Goal: Transaction & Acquisition: Book appointment/travel/reservation

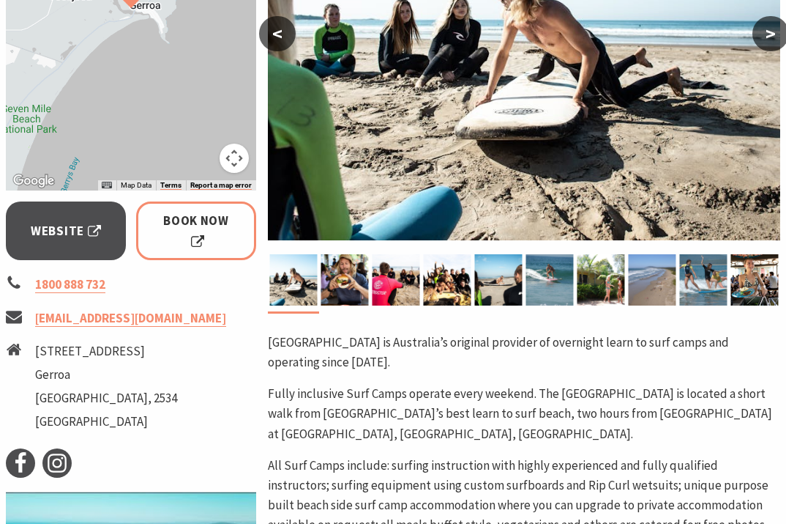
scroll to position [220, 0]
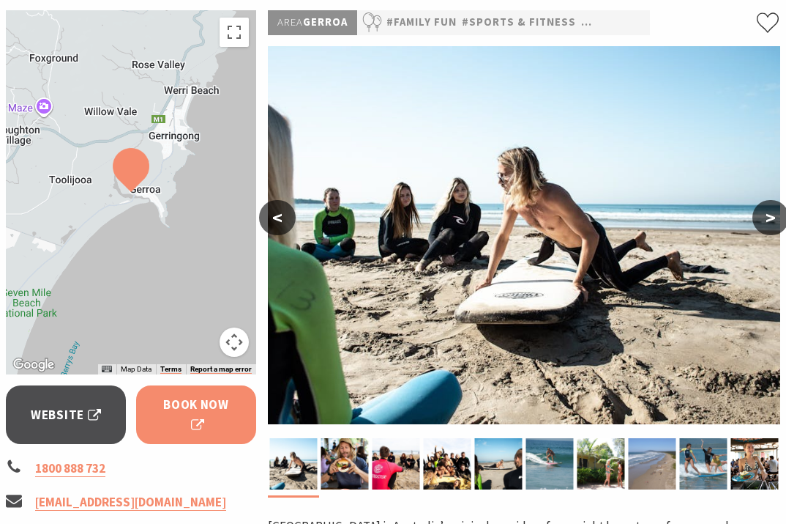
click at [188, 405] on span "Book Now" at bounding box center [196, 415] width 79 height 40
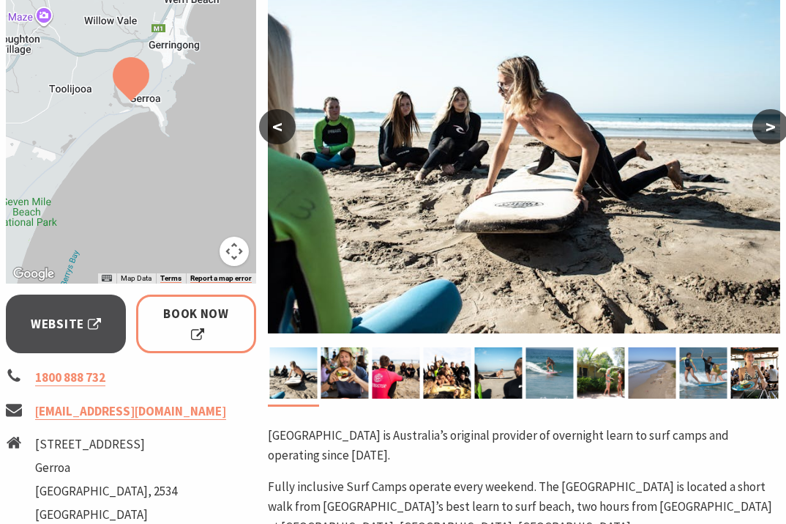
scroll to position [292, 0]
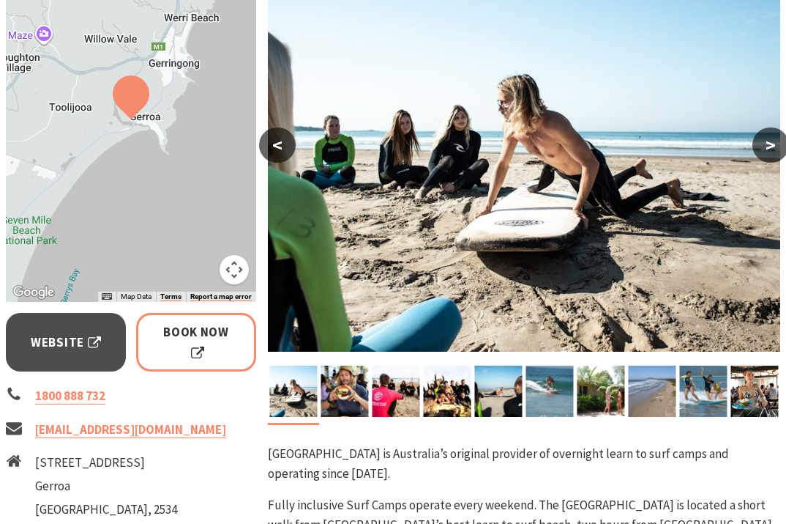
click at [771, 141] on button ">" at bounding box center [771, 144] width 37 height 35
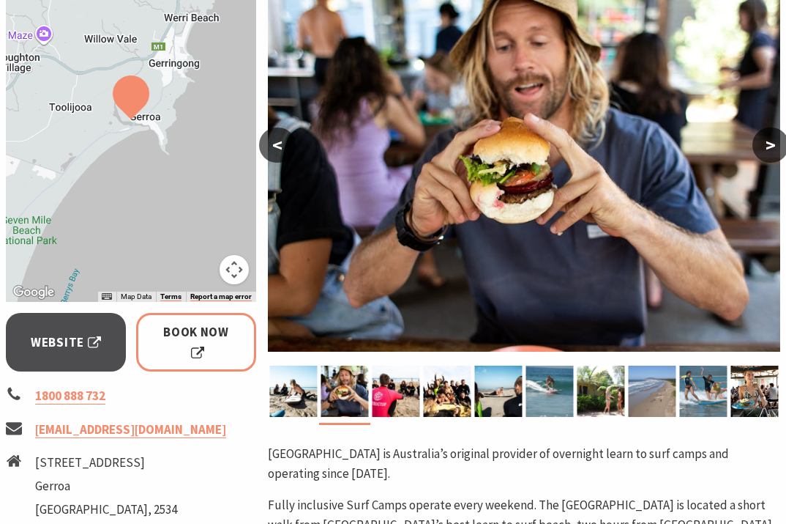
click at [768, 142] on button ">" at bounding box center [771, 144] width 37 height 35
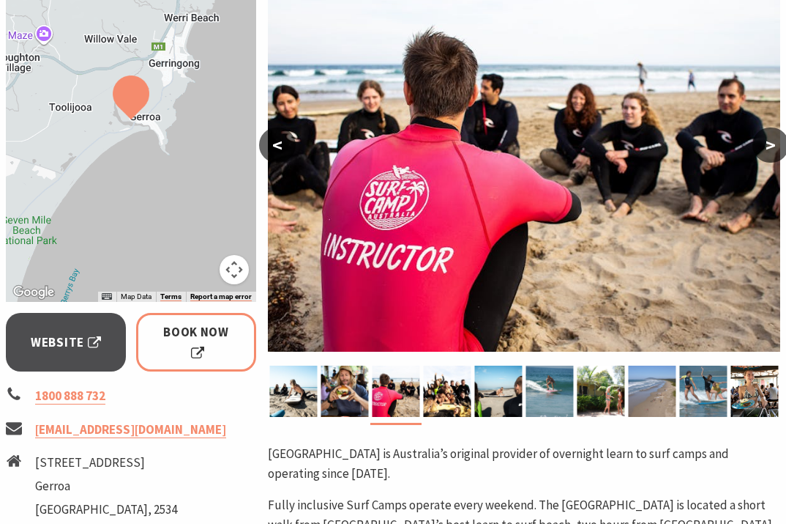
click at [768, 142] on button ">" at bounding box center [771, 144] width 37 height 35
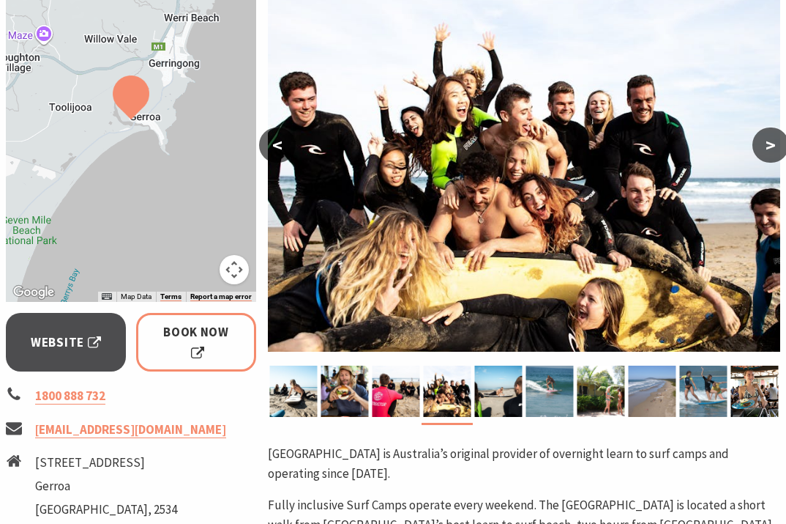
click at [768, 142] on button ">" at bounding box center [771, 144] width 37 height 35
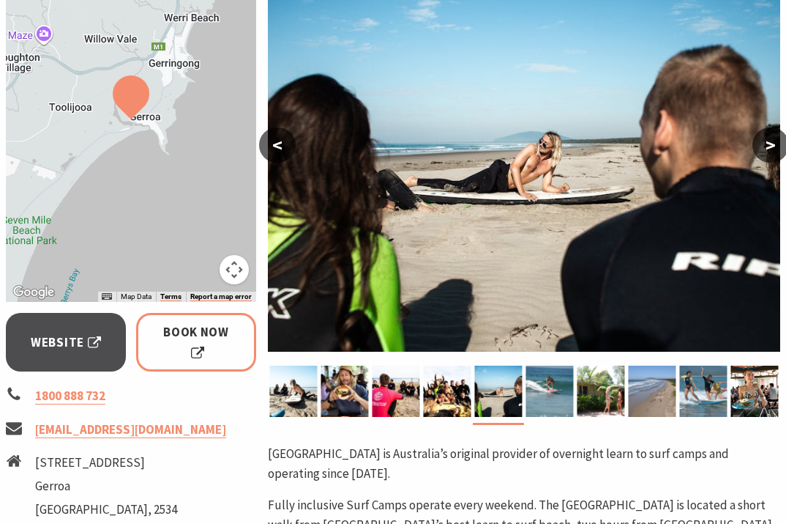
click at [768, 142] on button ">" at bounding box center [771, 144] width 37 height 35
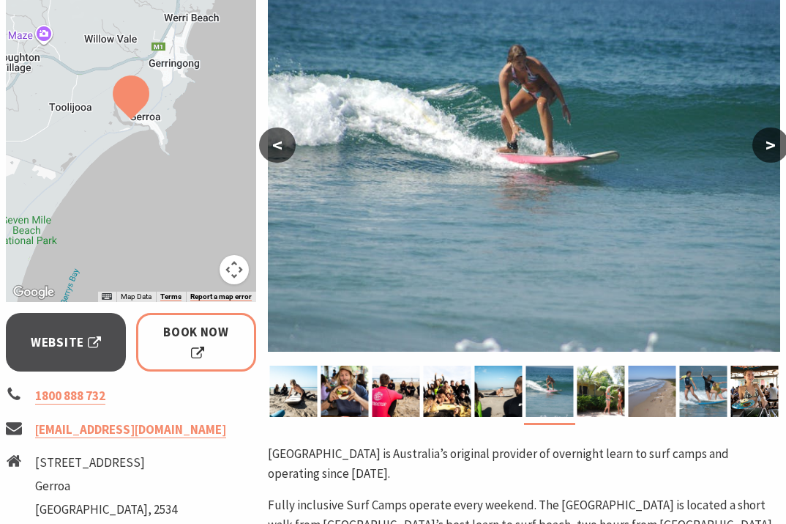
click at [768, 142] on button ">" at bounding box center [771, 144] width 37 height 35
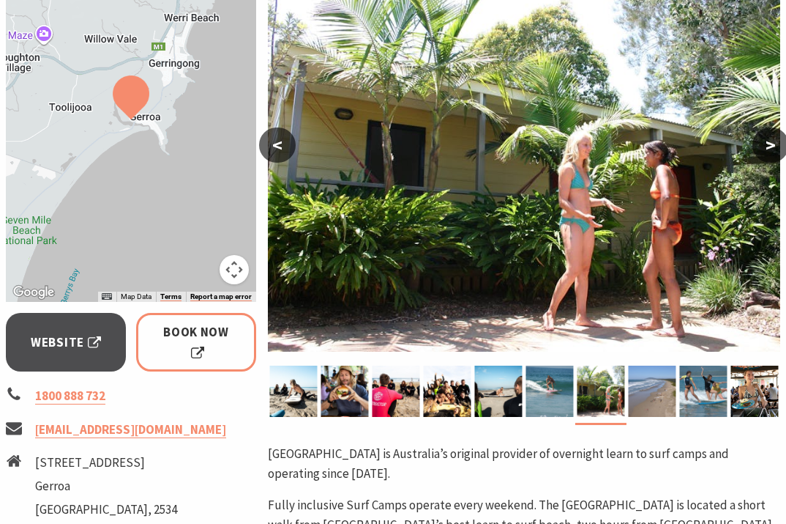
click at [768, 142] on button ">" at bounding box center [771, 144] width 37 height 35
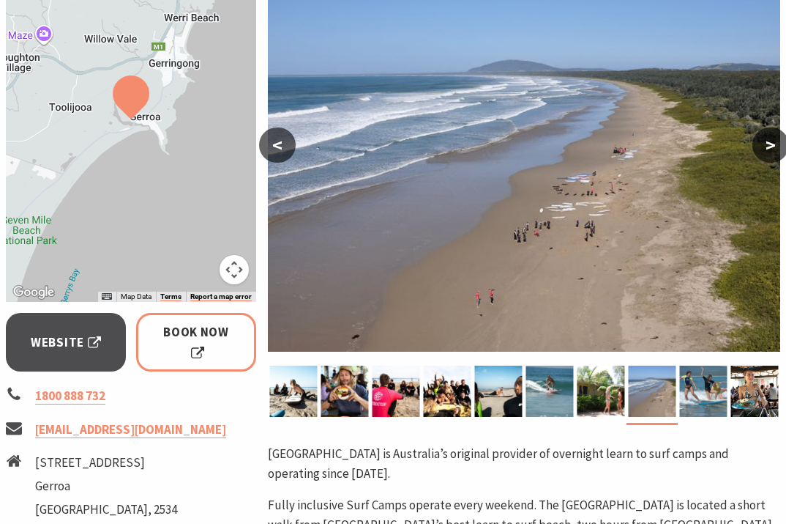
click at [768, 142] on button ">" at bounding box center [771, 144] width 37 height 35
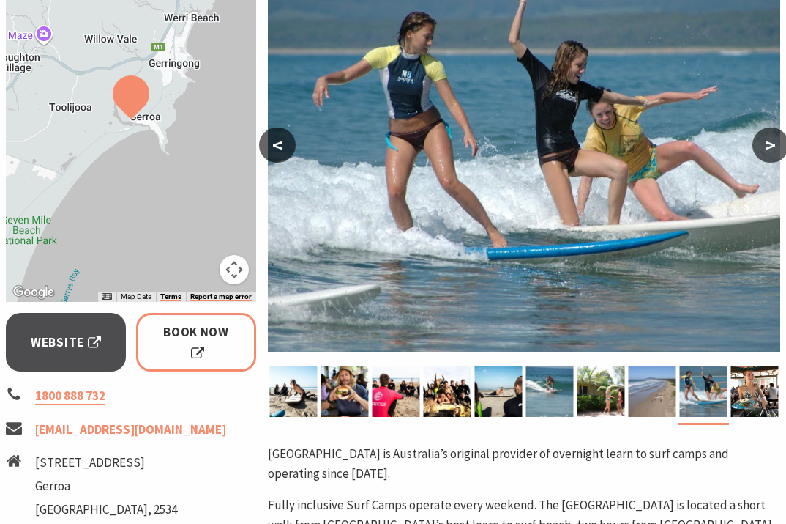
click at [768, 142] on button ">" at bounding box center [771, 144] width 37 height 35
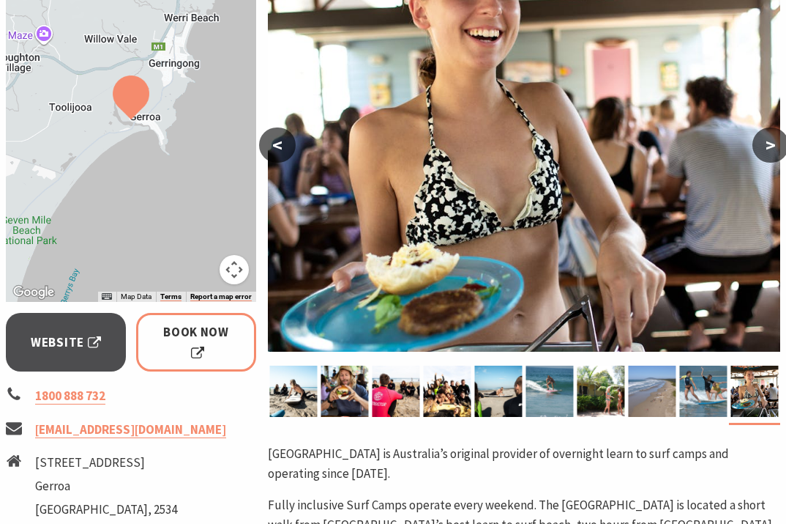
click at [768, 142] on button ">" at bounding box center [771, 144] width 37 height 35
